Goal: Communication & Community: Share content

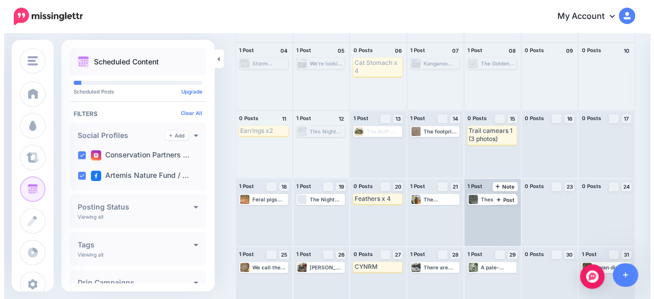
scroll to position [150, 0]
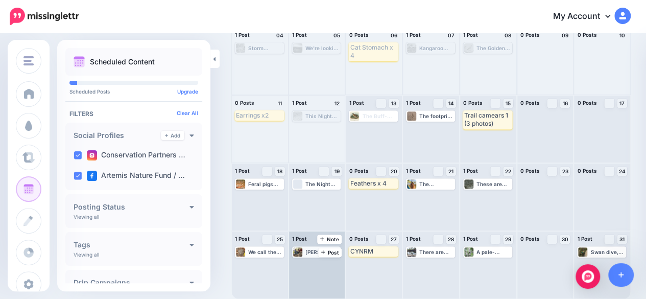
click at [305, 252] on div "[PERSON_NAME] and [PERSON_NAME] are seen here deploying cage traps for purple-n…" at bounding box center [316, 251] width 47 height 9
click at [304, 263] on link "Edit" at bounding box center [304, 264] width 21 height 9
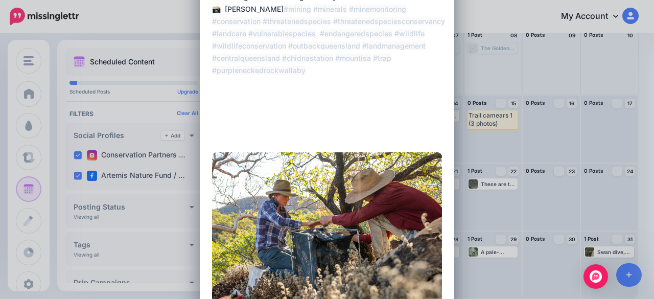
scroll to position [256, 0]
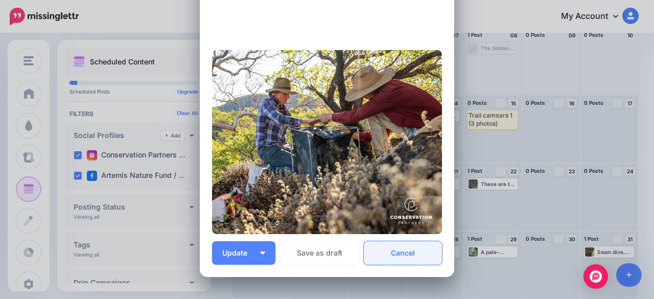
click at [401, 257] on link "Cancel" at bounding box center [403, 253] width 78 height 24
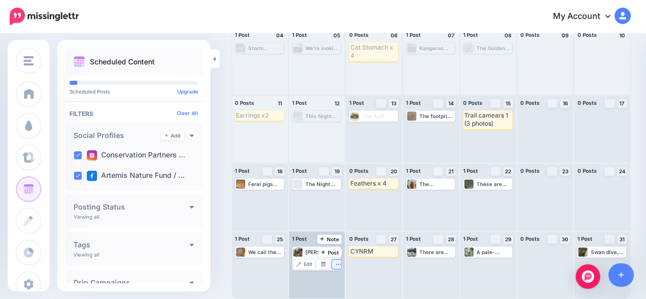
click at [339, 262] on icon "button" at bounding box center [339, 264] width 6 height 6
click at [313, 250] on link "Delete Post" at bounding box center [316, 249] width 53 height 11
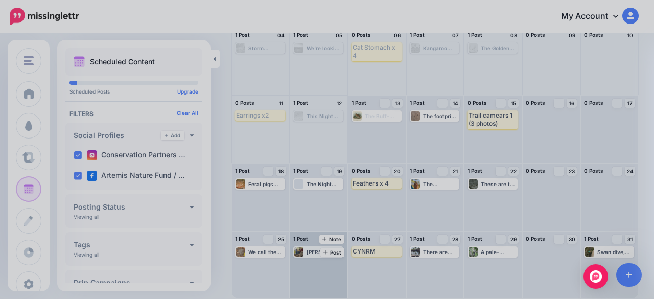
scroll to position [0, 0]
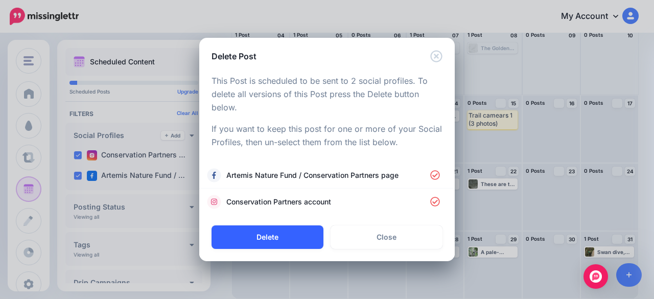
click at [261, 239] on button "Delete" at bounding box center [268, 237] width 112 height 24
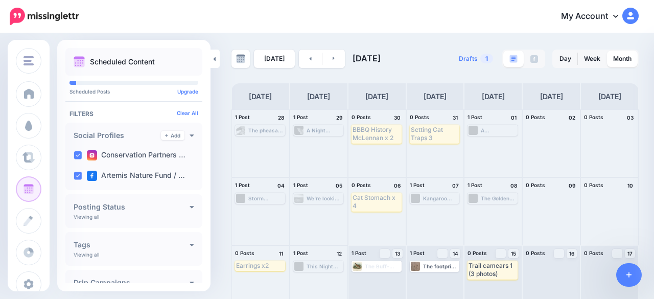
scroll to position [150, 0]
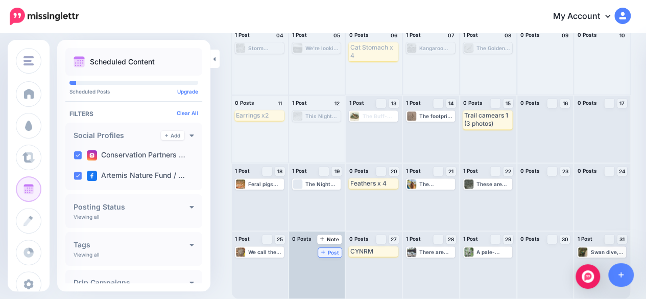
click at [323, 254] on link "Post" at bounding box center [330, 252] width 24 height 9
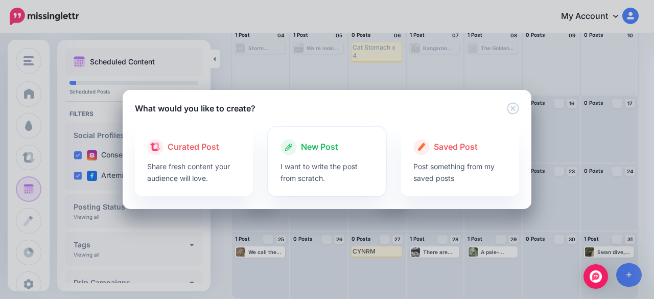
click at [313, 163] on p "I want to write the post from scratch." at bounding box center [328, 172] width 94 height 24
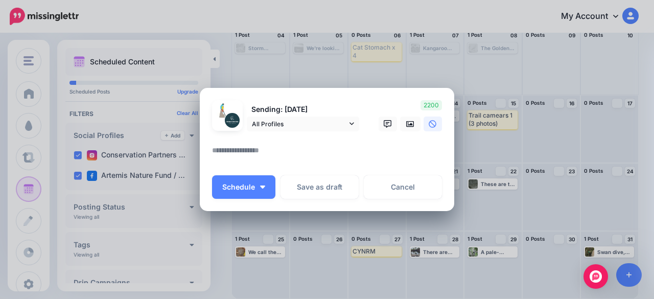
click at [242, 153] on textarea at bounding box center [329, 154] width 235 height 20
paste textarea "**********"
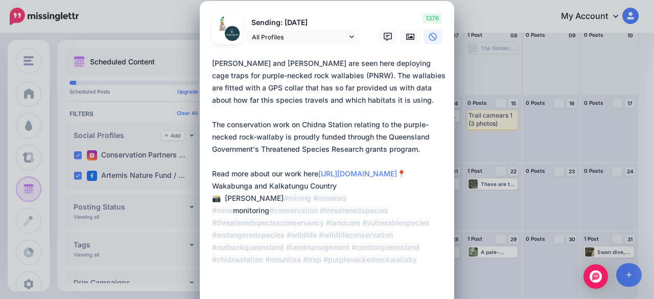
scroll to position [0, 0]
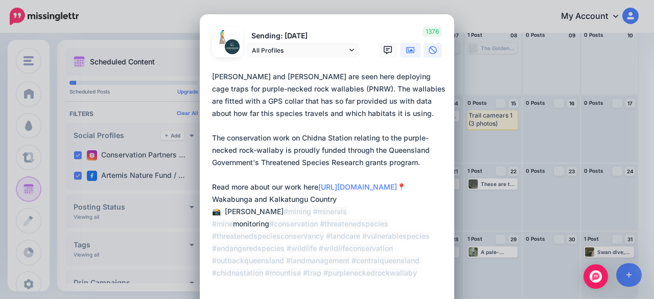
click at [407, 51] on icon at bounding box center [410, 50] width 8 height 6
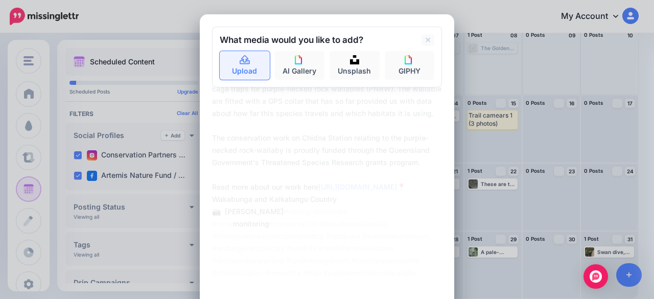
click at [247, 71] on link "Upload" at bounding box center [245, 65] width 50 height 29
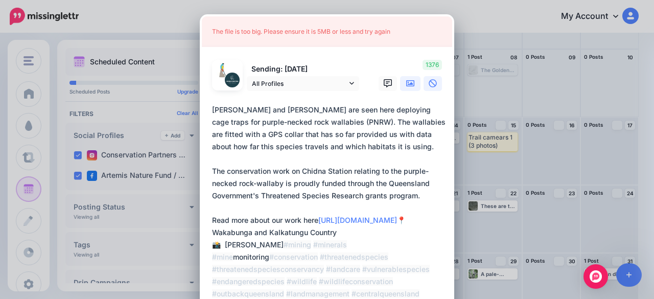
click at [406, 81] on icon at bounding box center [410, 83] width 8 height 8
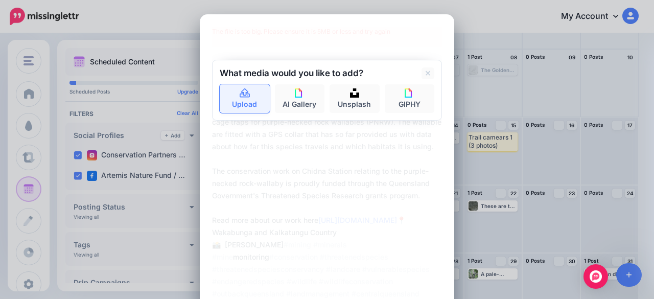
click at [242, 101] on link "Upload" at bounding box center [245, 98] width 50 height 29
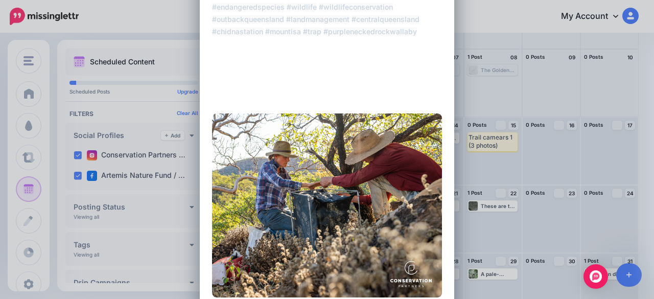
scroll to position [256, 0]
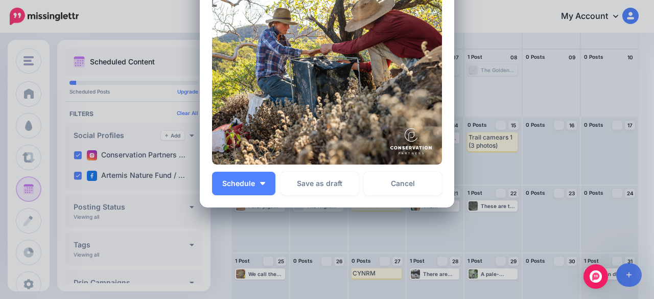
scroll to position [393, 0]
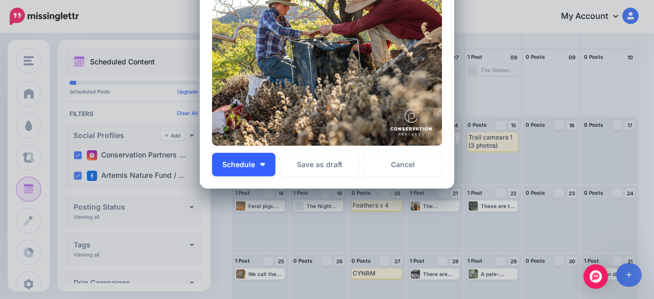
type textarea "**********"
click at [259, 169] on button "Schedule" at bounding box center [243, 165] width 63 height 24
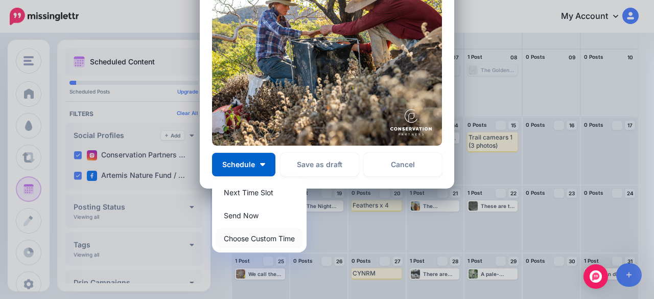
click at [254, 235] on link "Choose Custom Time" at bounding box center [259, 238] width 86 height 20
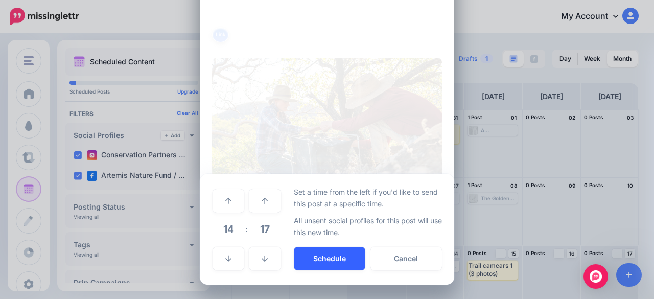
scroll to position [296, 0]
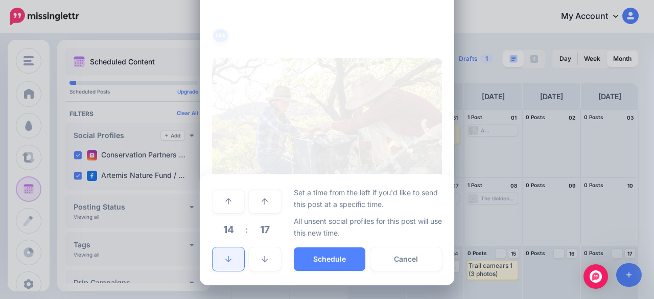
click at [218, 262] on link at bounding box center [229, 259] width 32 height 24
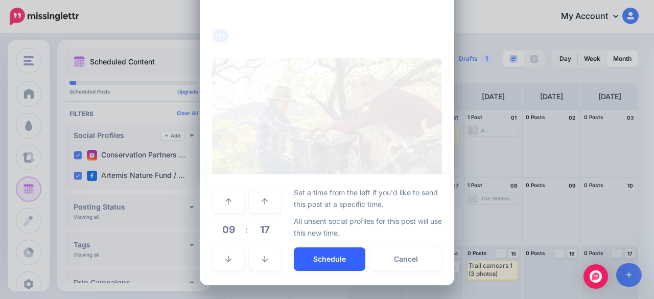
click at [301, 253] on button "Schedule" at bounding box center [330, 259] width 72 height 24
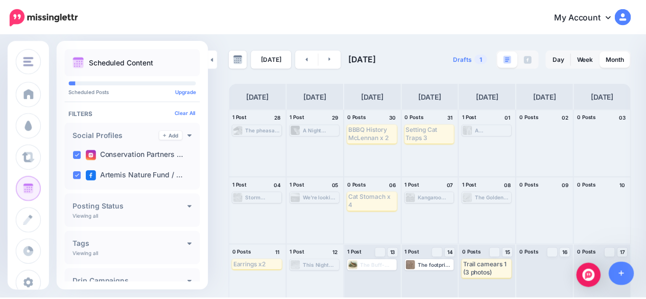
scroll to position [150, 0]
